Goal: Navigation & Orientation: Find specific page/section

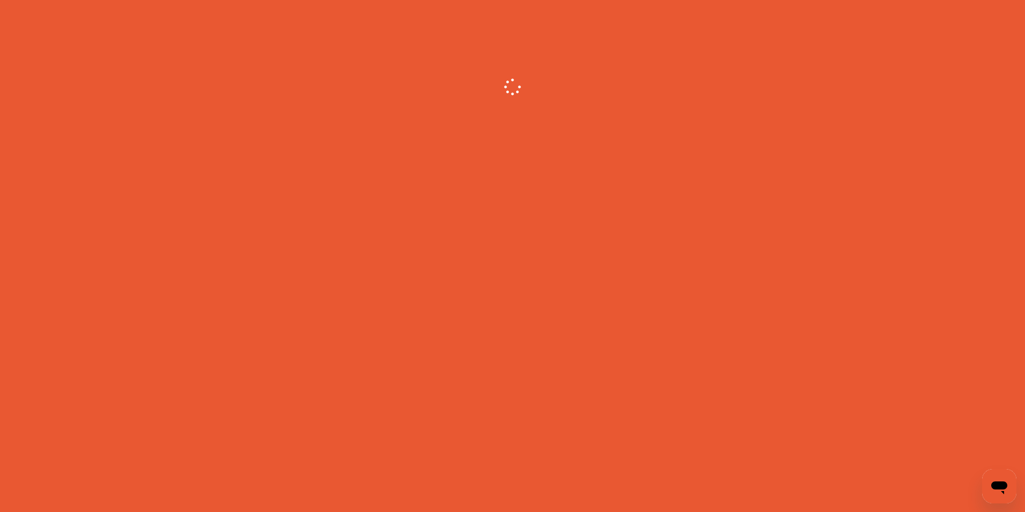
click at [1001, 482] on icon "Open messaging window" at bounding box center [1000, 487] width 16 height 13
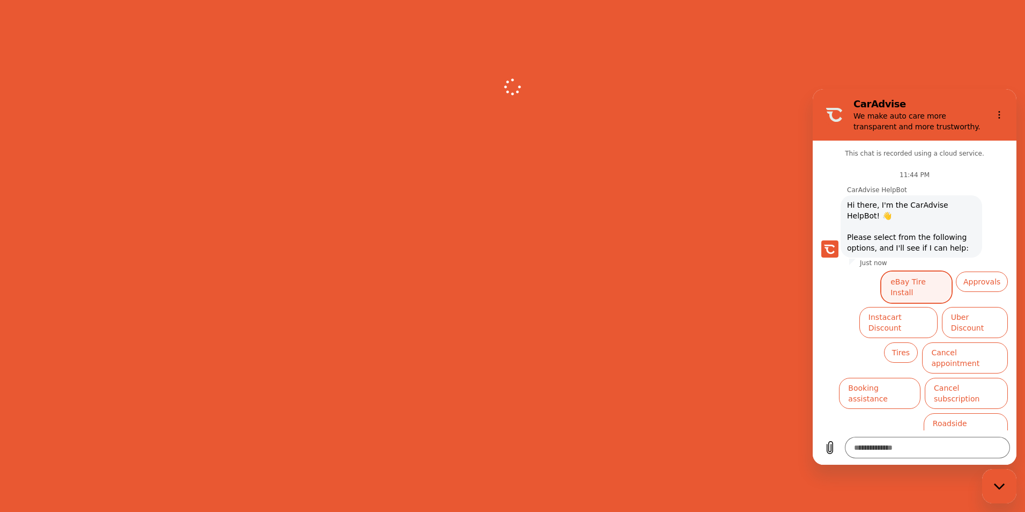
click at [933, 282] on button "eBay Tire Install" at bounding box center [917, 286] width 70 height 31
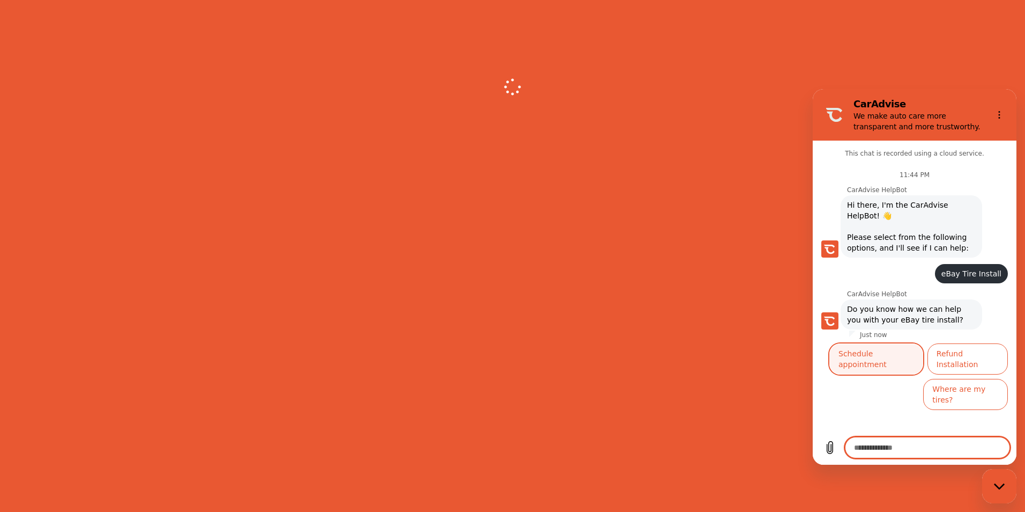
click at [881, 348] on button "Schedule appointment" at bounding box center [877, 358] width 94 height 31
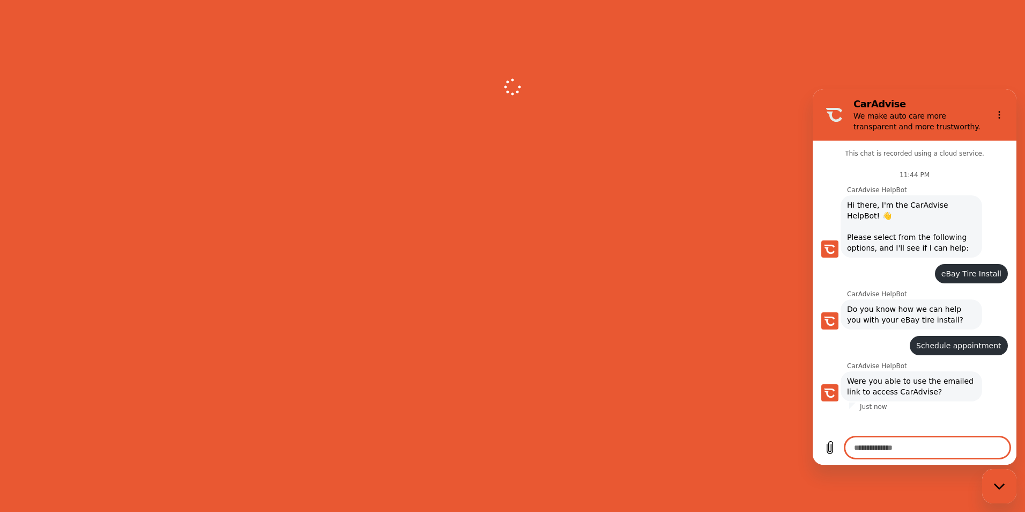
scroll to position [8, 0]
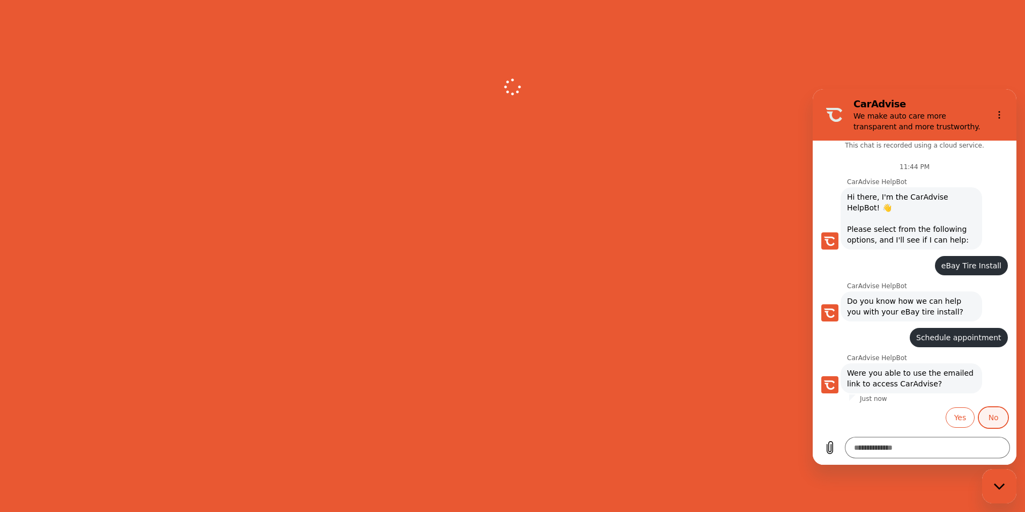
click at [991, 417] on button "No" at bounding box center [993, 417] width 29 height 20
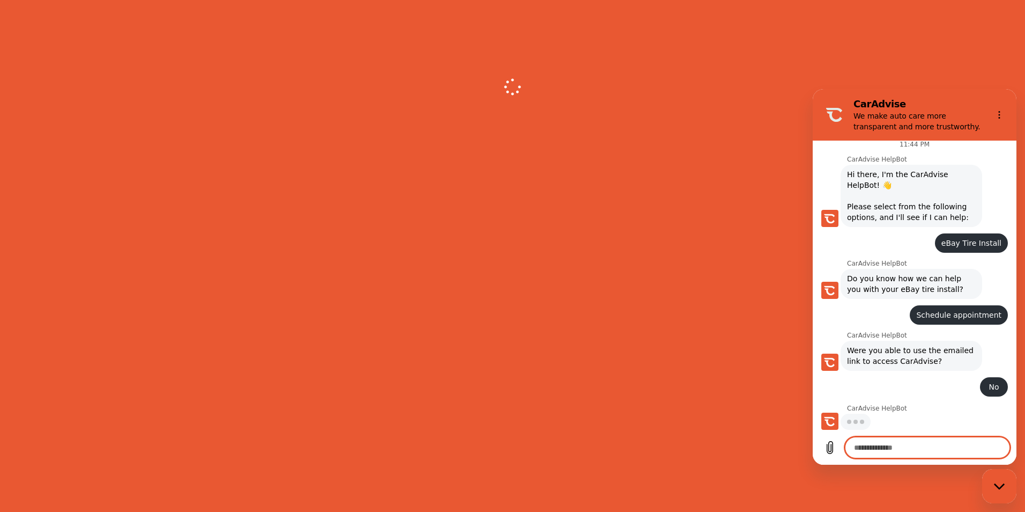
scroll to position [29, 0]
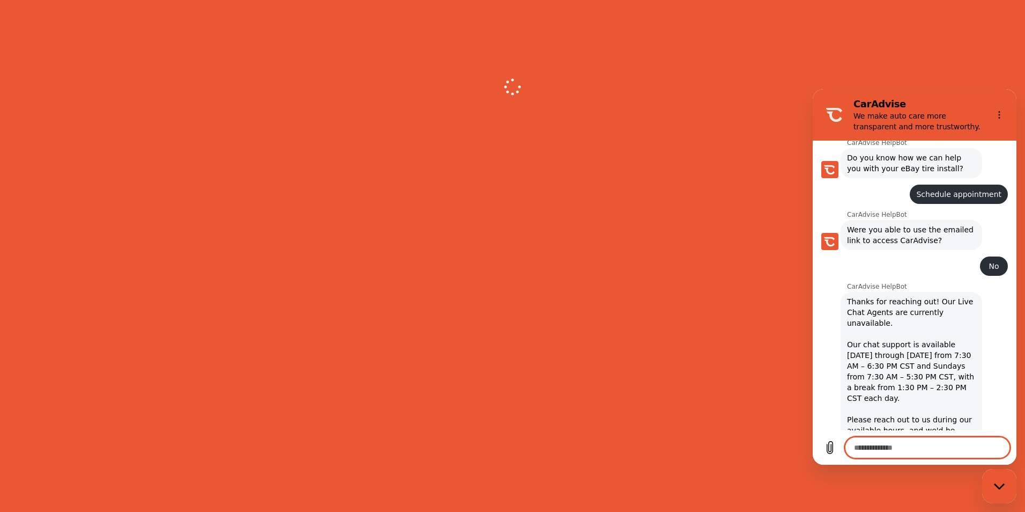
type textarea "*"
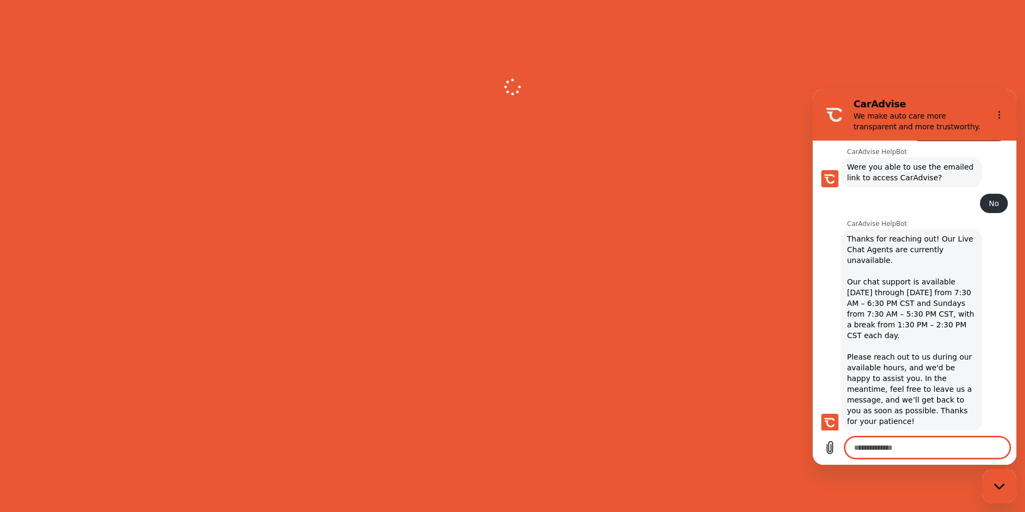
scroll to position [216, 0]
